Goal: Task Accomplishment & Management: Use online tool/utility

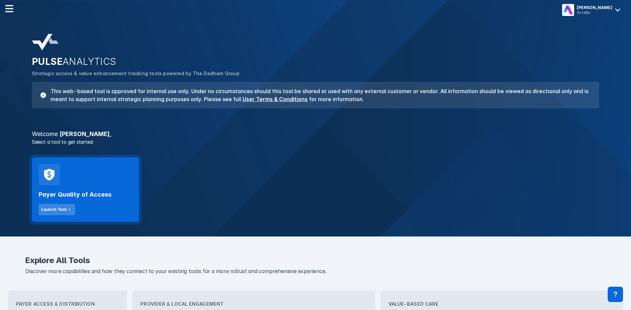
click at [50, 210] on div "Launch Tool" at bounding box center [53, 209] width 25 height 6
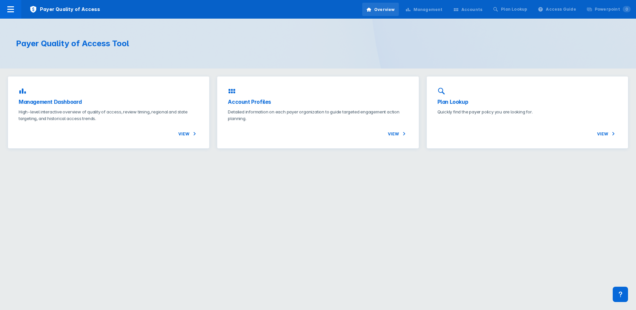
click at [478, 7] on div "Accounts" at bounding box center [471, 10] width 21 height 6
